Goal: Find specific page/section: Find specific page/section

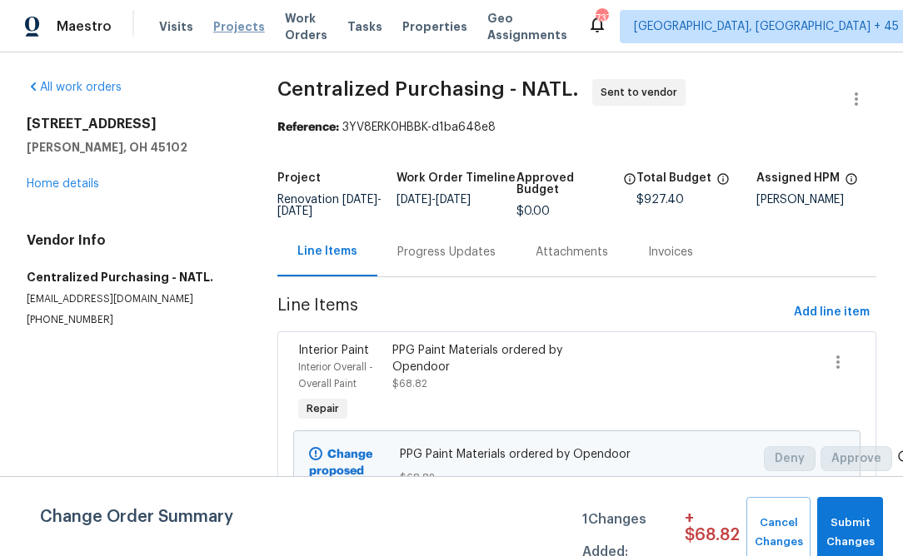
click at [235, 24] on span "Projects" at bounding box center [239, 26] width 52 height 17
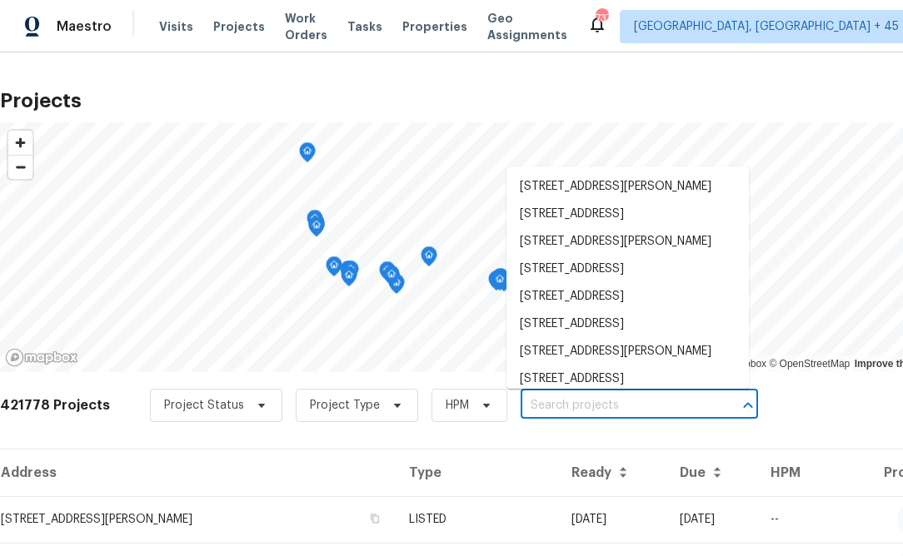
click at [553, 413] on input "text" at bounding box center [616, 406] width 191 height 26
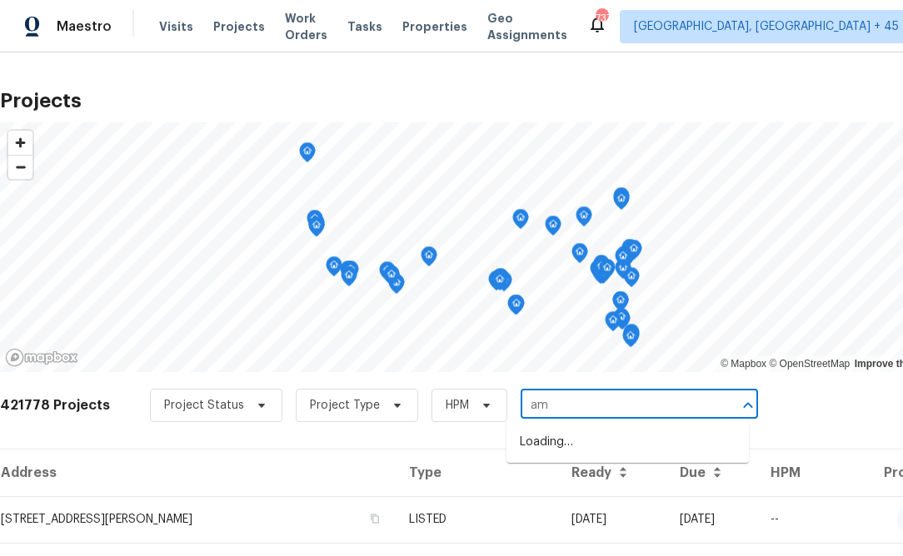
type input "a"
type input "134 santa"
click at [556, 447] on li "[STREET_ADDRESS][PERSON_NAME]" at bounding box center [627, 442] width 242 height 27
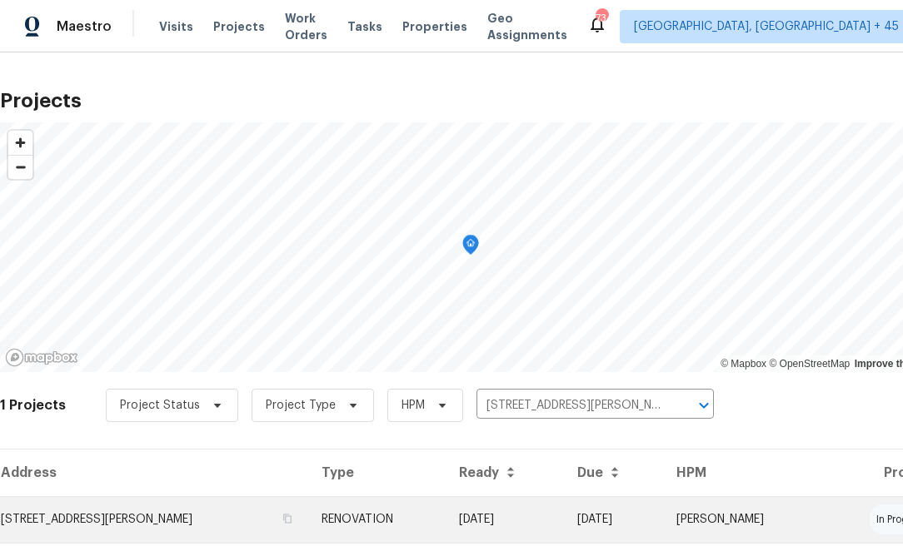
click at [209, 520] on td "[STREET_ADDRESS][PERSON_NAME]" at bounding box center [154, 519] width 308 height 47
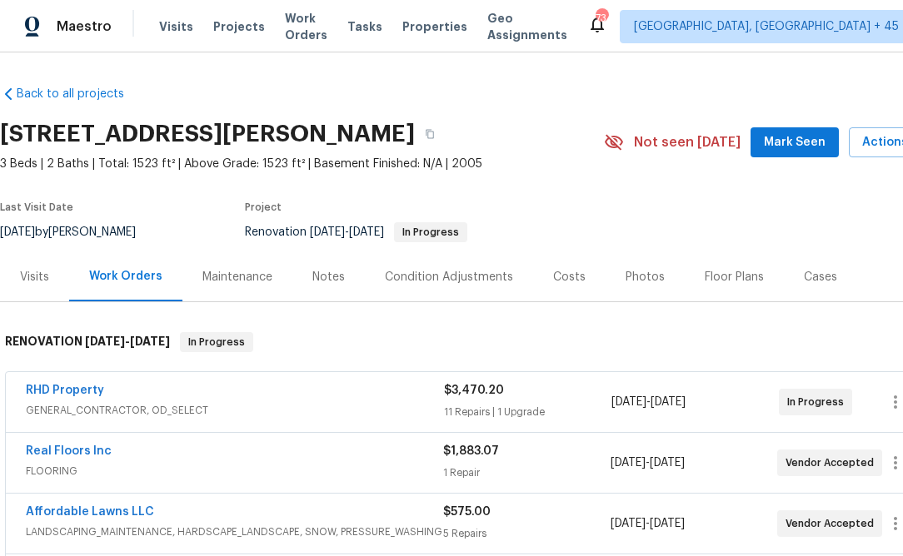
click at [320, 285] on div "Notes" at bounding box center [328, 276] width 72 height 49
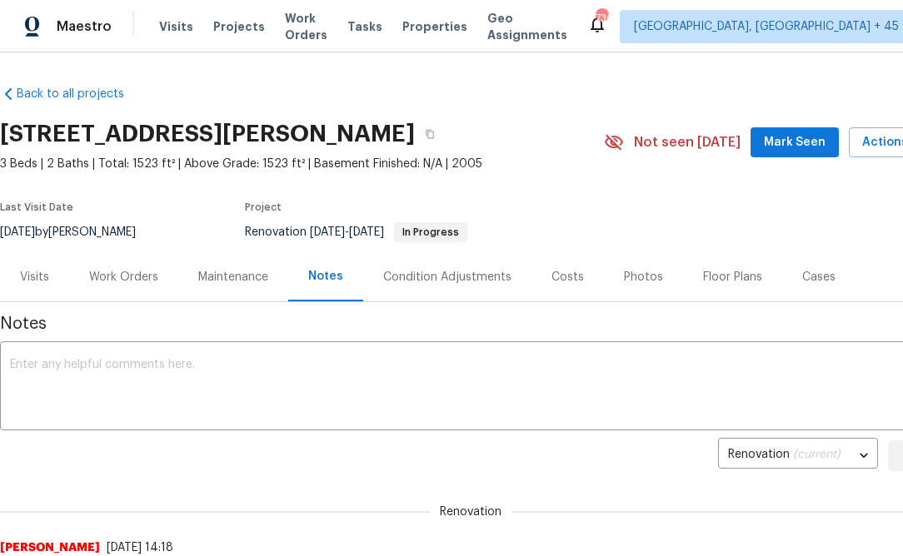
click at [218, 288] on div "Maintenance" at bounding box center [233, 276] width 110 height 49
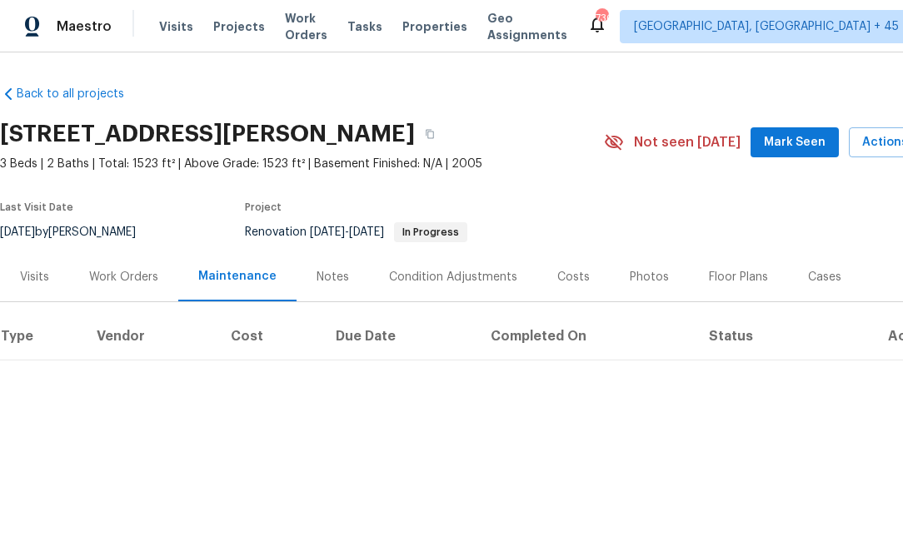
click at [147, 281] on div "Work Orders" at bounding box center [123, 277] width 69 height 17
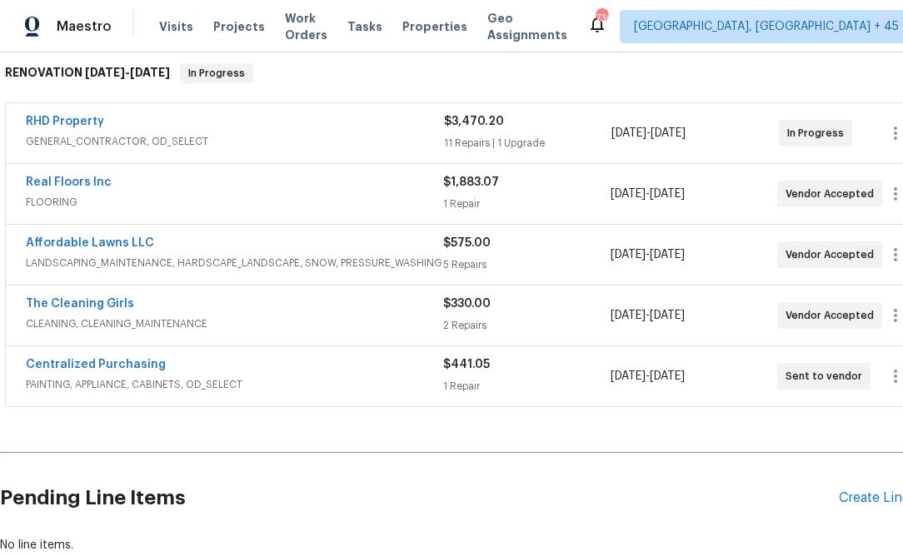
scroll to position [266, 0]
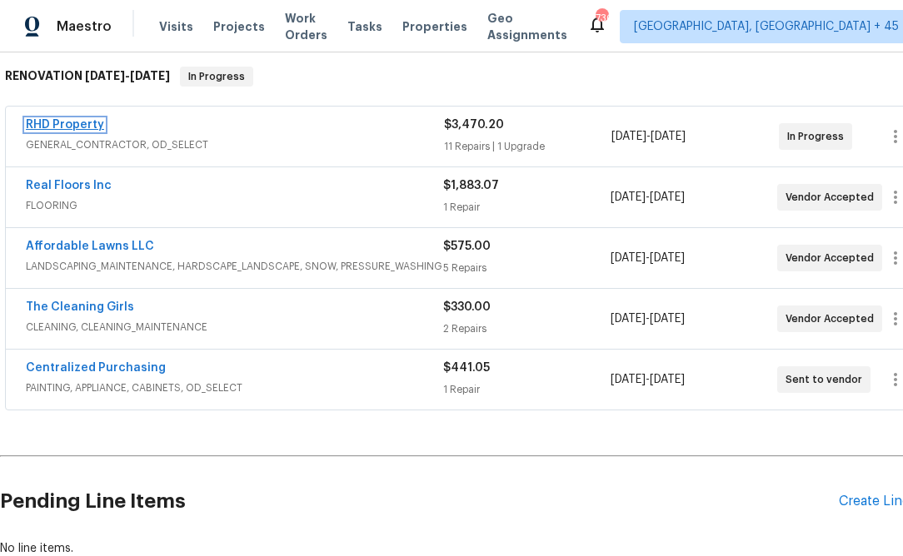
click at [88, 120] on link "RHD Property" at bounding box center [65, 125] width 78 height 12
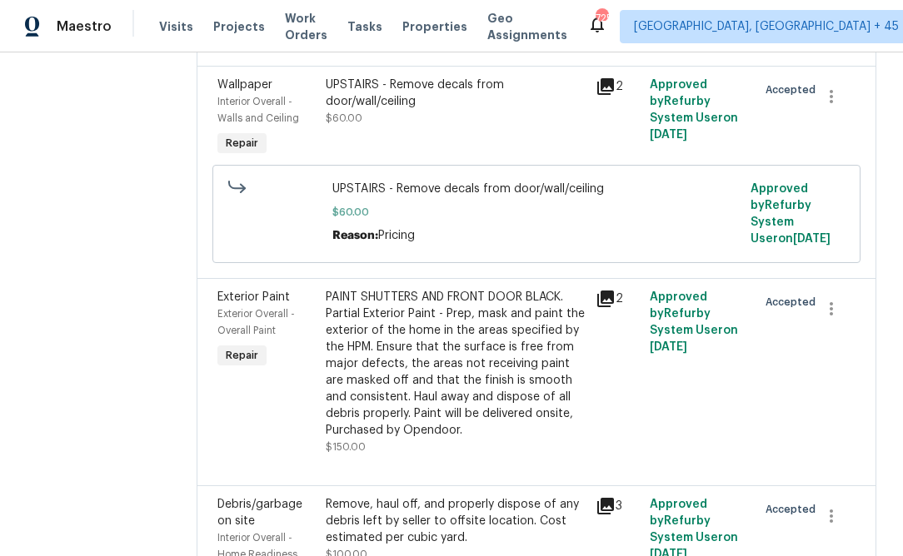
scroll to position [1104, 0]
